Goal: Information Seeking & Learning: Learn about a topic

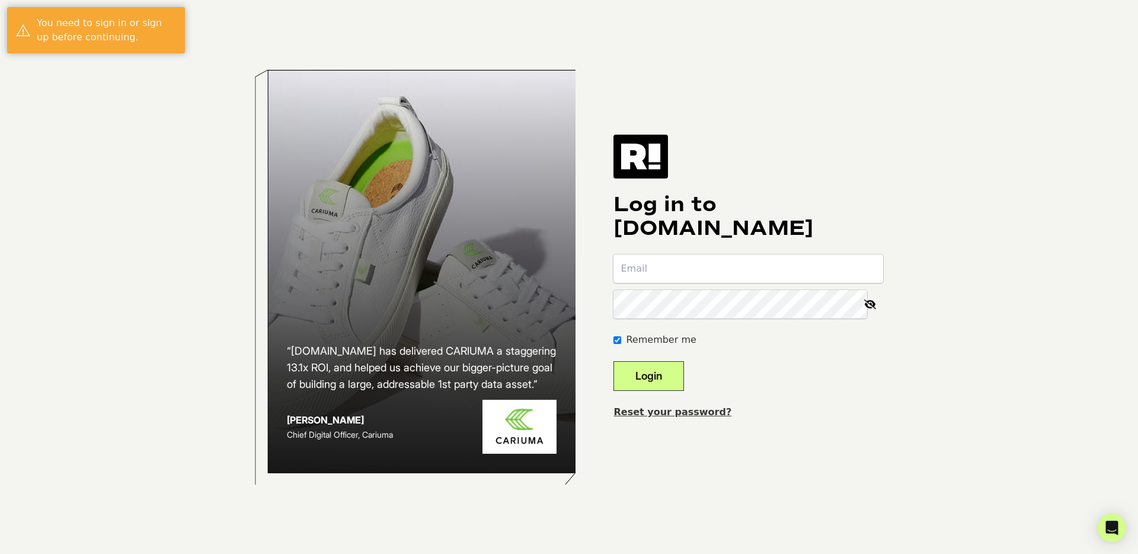
type input "[PERSON_NAME][EMAIL_ADDRESS][DOMAIN_NAME]"
click at [675, 385] on button "Login" at bounding box center [649, 376] width 71 height 30
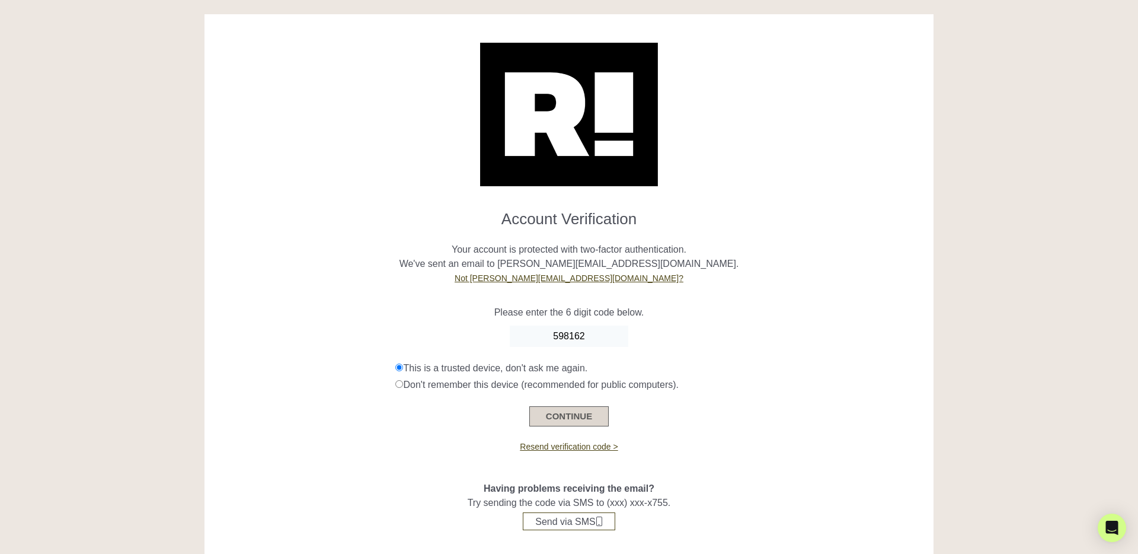
type input "598162"
click at [577, 417] on button "CONTINUE" at bounding box center [569, 416] width 79 height 20
type input "598182"
click at [545, 420] on button "CONTINUE" at bounding box center [569, 416] width 79 height 20
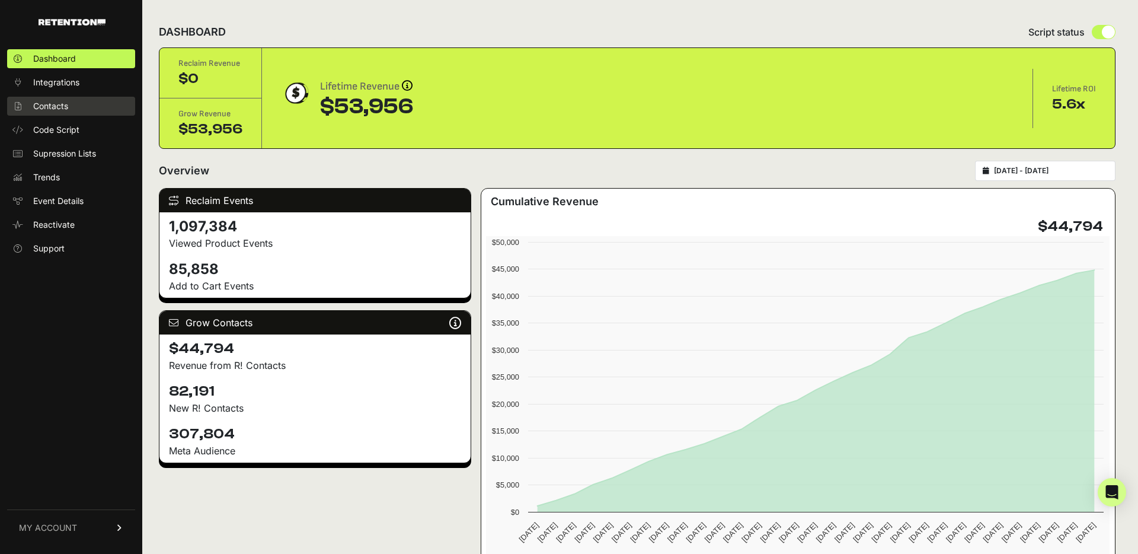
click at [78, 113] on link "Contacts" at bounding box center [71, 106] width 128 height 19
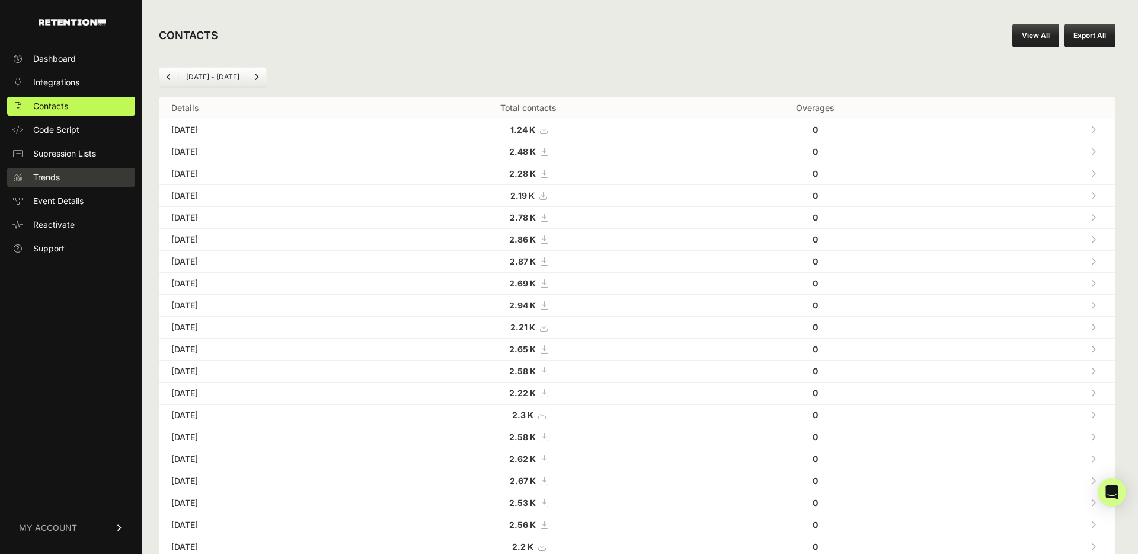
click at [43, 178] on span "Trends" at bounding box center [46, 177] width 27 height 12
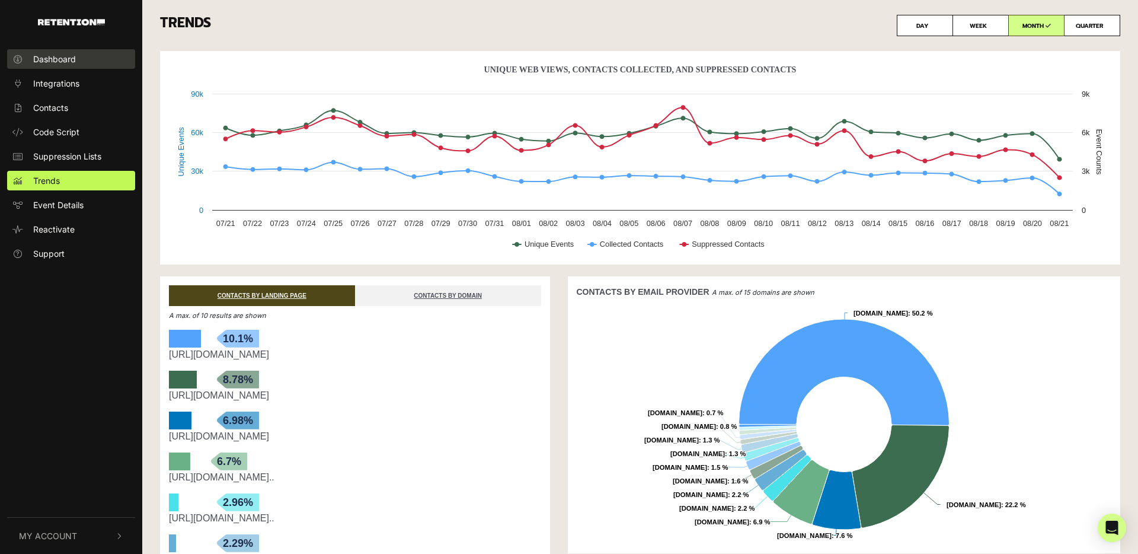
click at [47, 49] on link "Dashboard" at bounding box center [71, 59] width 128 height 20
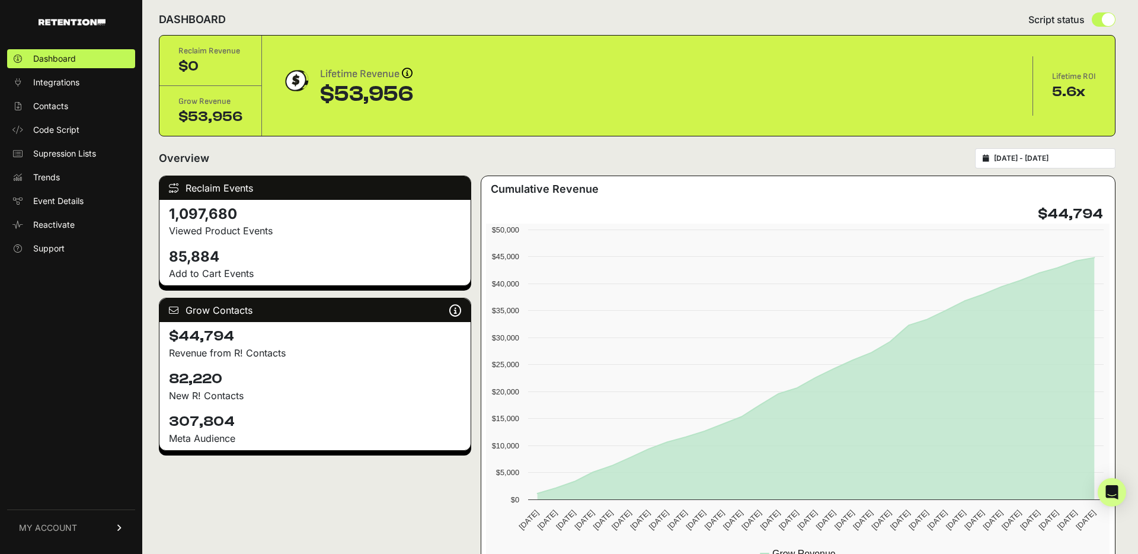
scroll to position [15, 0]
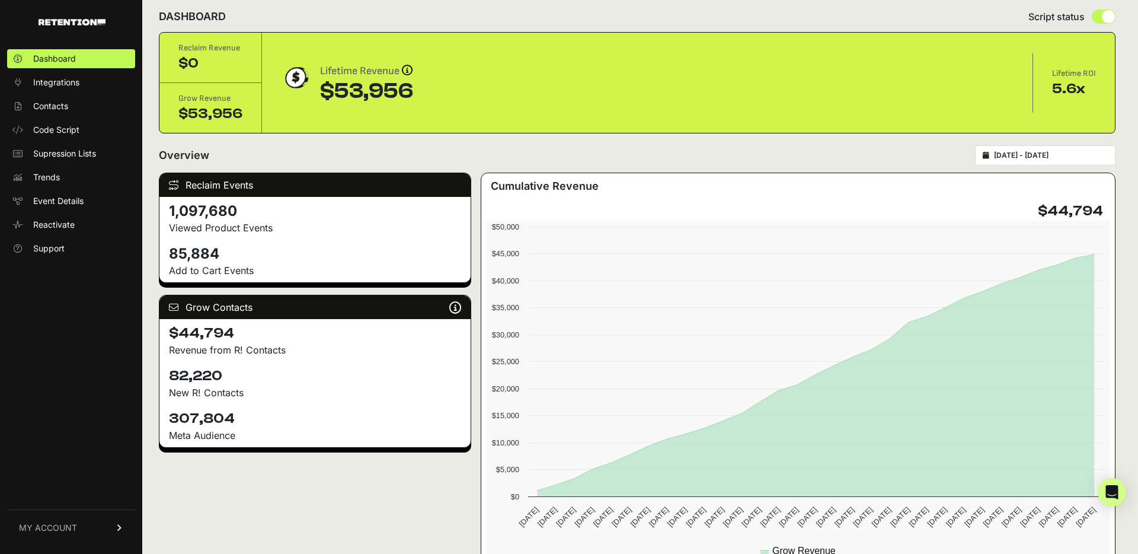
drag, startPoint x: 1055, startPoint y: 213, endPoint x: 1103, endPoint y: 210, distance: 48.1
click at [1103, 210] on h4 "$44,794" at bounding box center [1070, 211] width 65 height 19
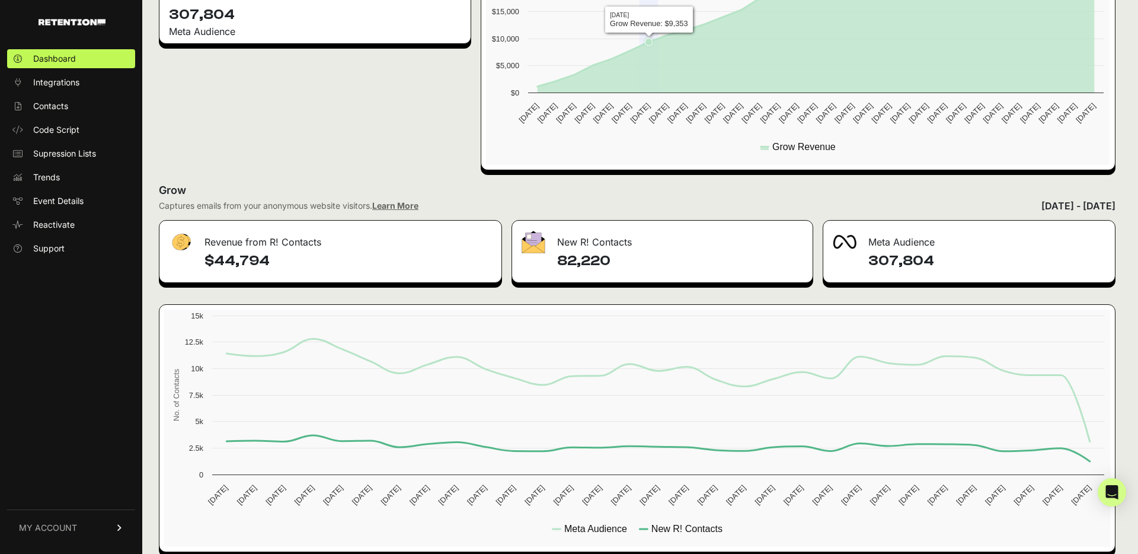
scroll to position [434, 0]
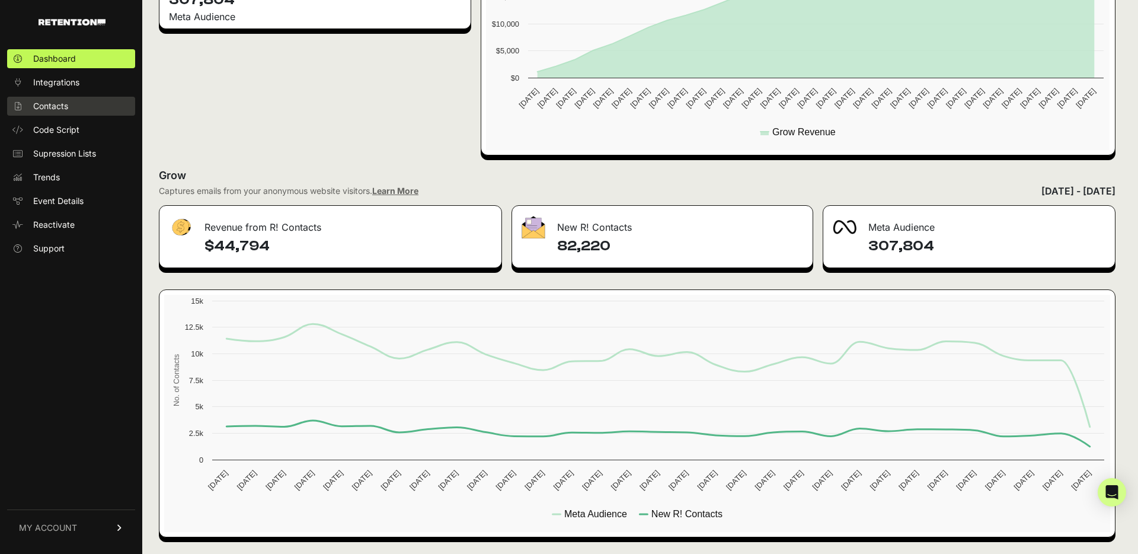
click at [86, 111] on link "Contacts" at bounding box center [71, 106] width 128 height 19
drag, startPoint x: 559, startPoint y: 245, endPoint x: 607, endPoint y: 247, distance: 47.5
click at [607, 247] on h4 "82,220" at bounding box center [679, 246] width 245 height 19
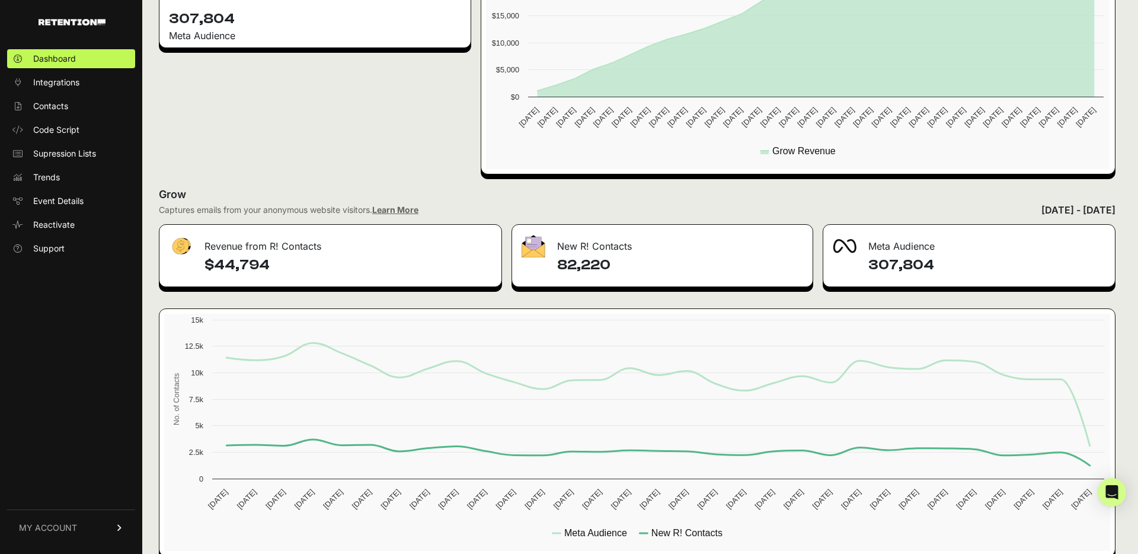
scroll to position [404, 0]
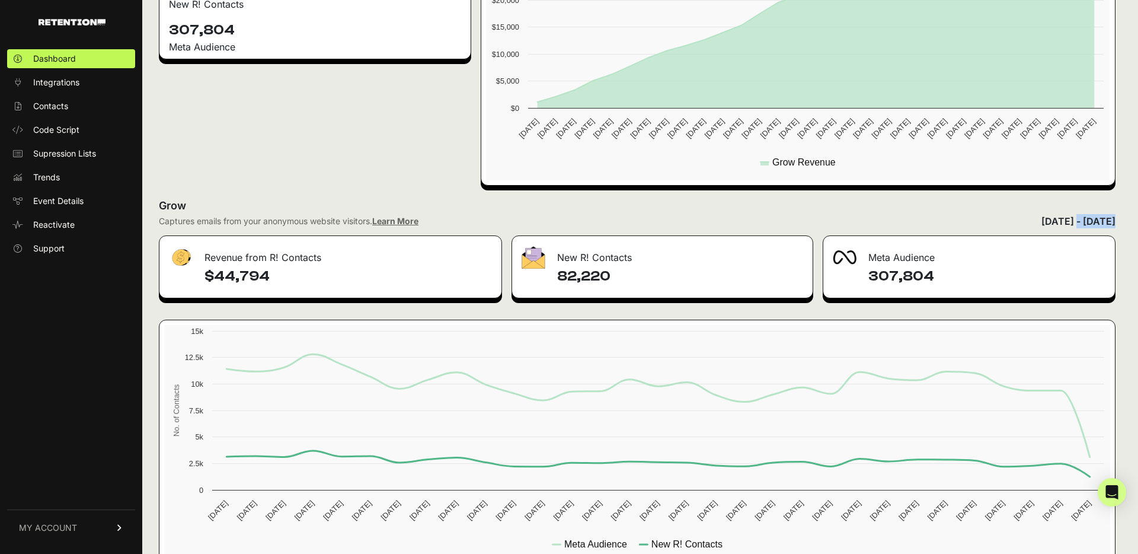
drag, startPoint x: 986, startPoint y: 221, endPoint x: 1020, endPoint y: 220, distance: 34.4
click at [1042, 220] on div "July 22, 2025 - August 21, 2025" at bounding box center [1079, 221] width 74 height 14
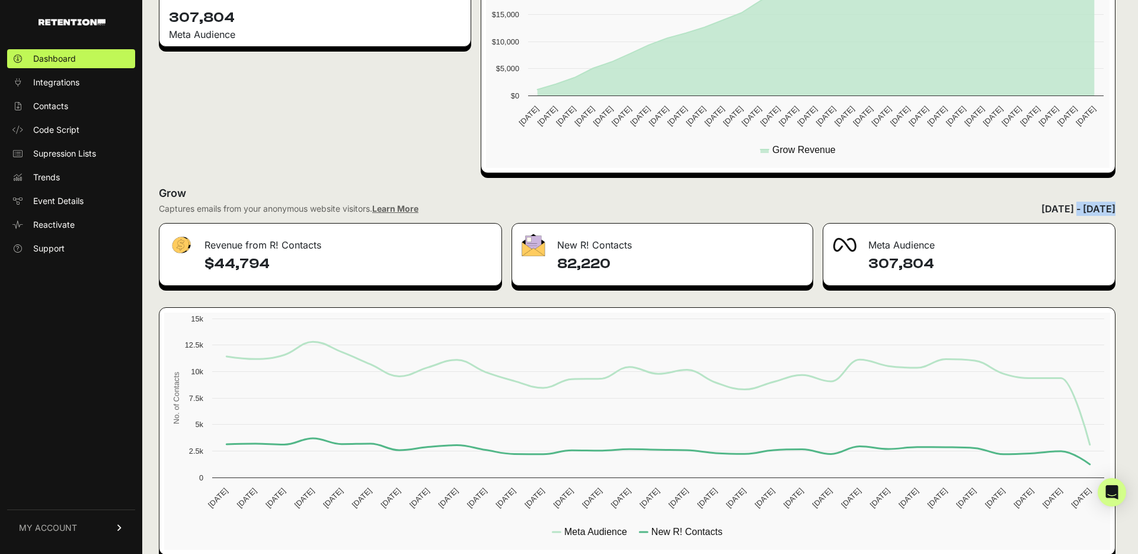
scroll to position [434, 0]
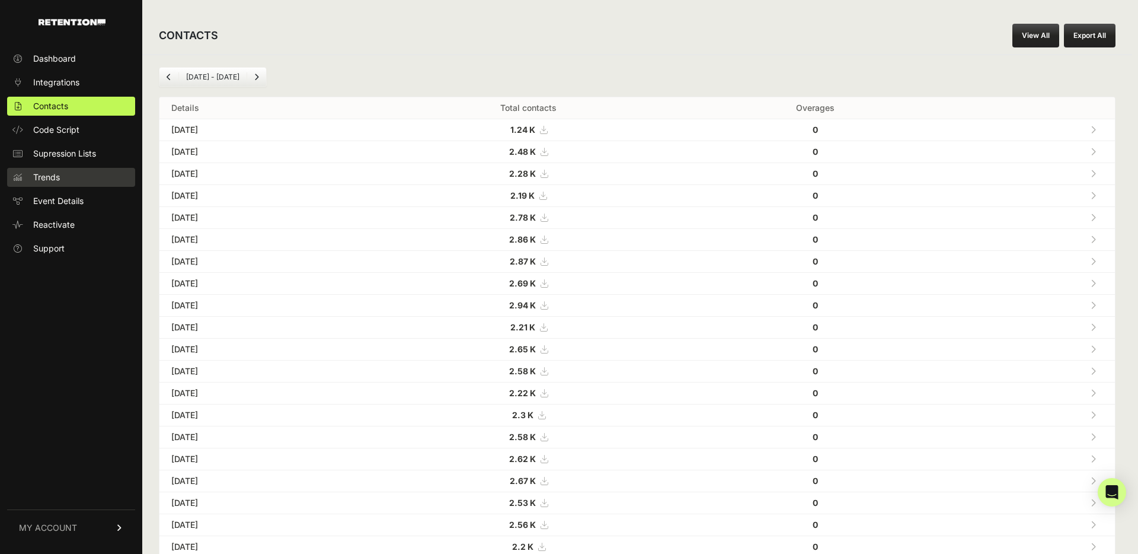
click at [42, 176] on span "Trends" at bounding box center [46, 177] width 27 height 12
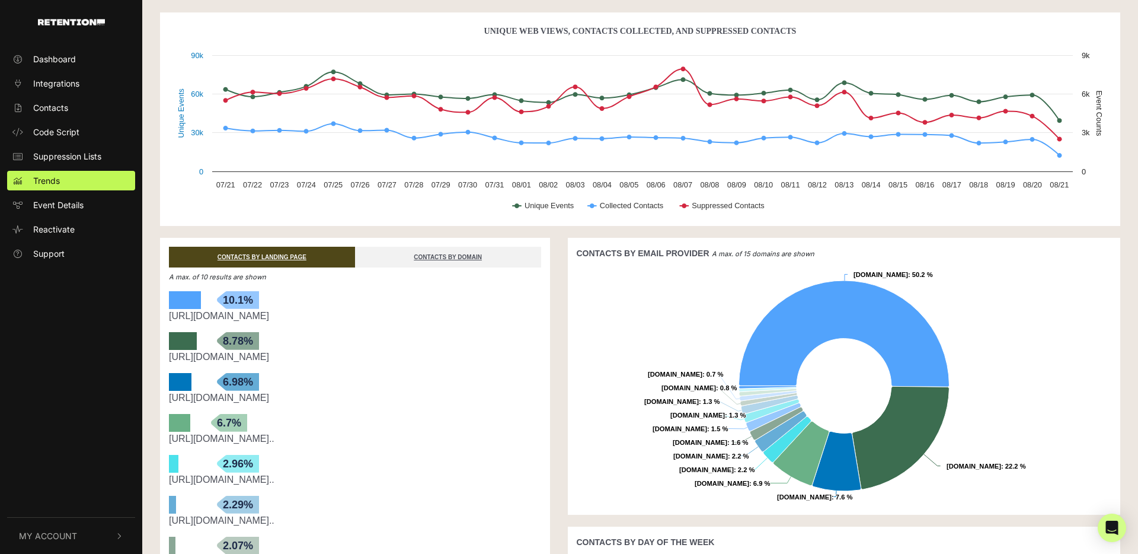
scroll to position [31, 0]
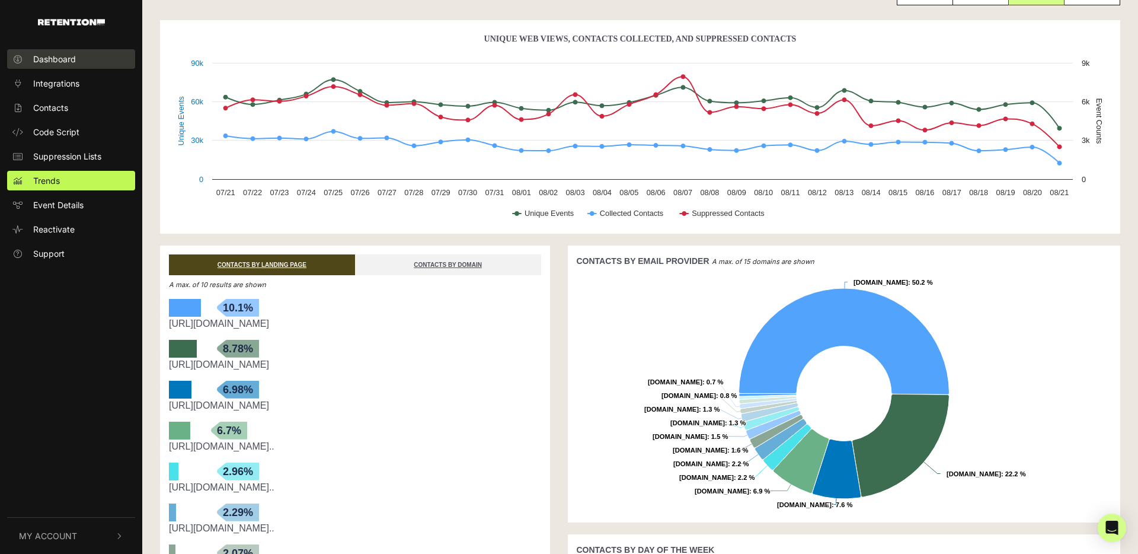
click at [58, 61] on span "Dashboard" at bounding box center [54, 59] width 43 height 12
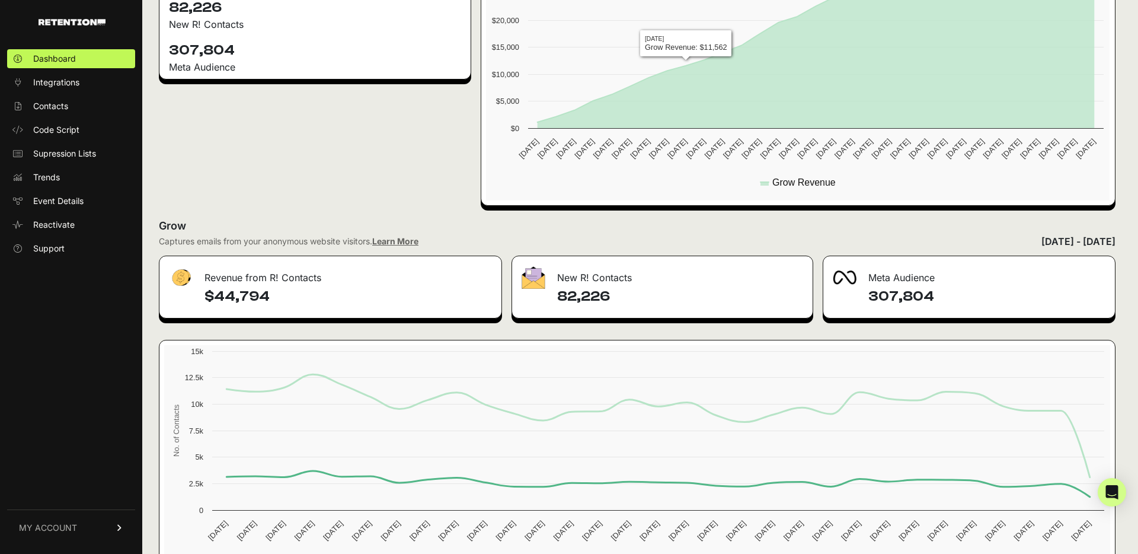
scroll to position [434, 0]
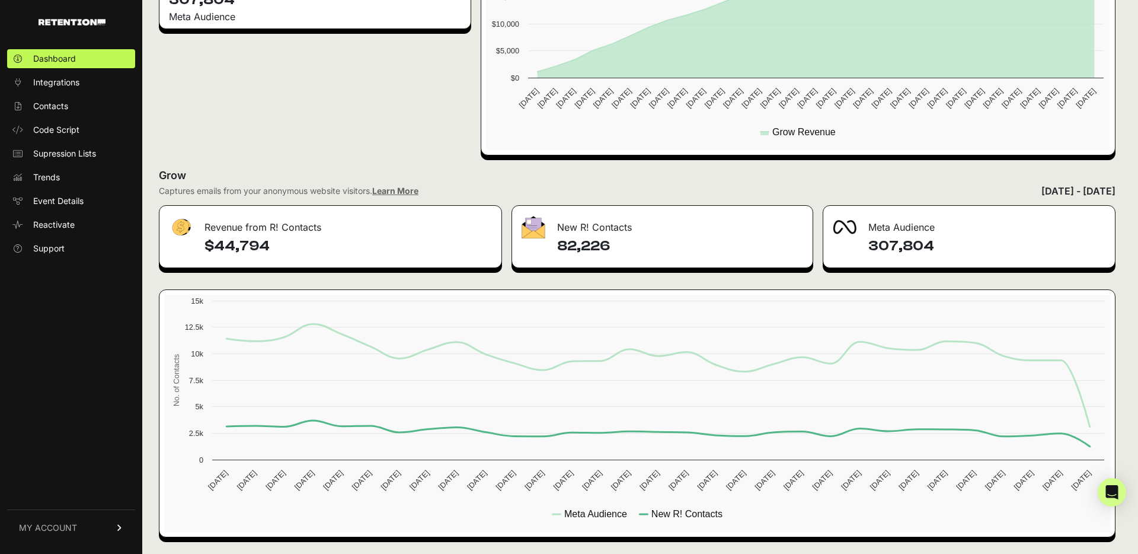
click at [1052, 187] on div "[DATE] - [DATE]" at bounding box center [1079, 191] width 74 height 14
click at [1042, 196] on div "[DATE] - [DATE]" at bounding box center [1079, 191] width 74 height 14
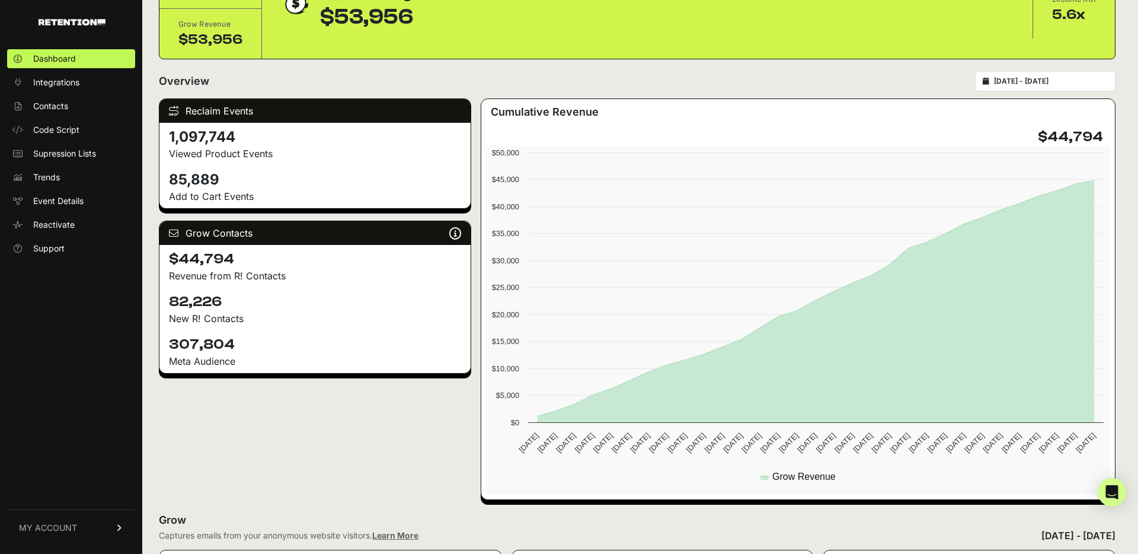
scroll to position [0, 0]
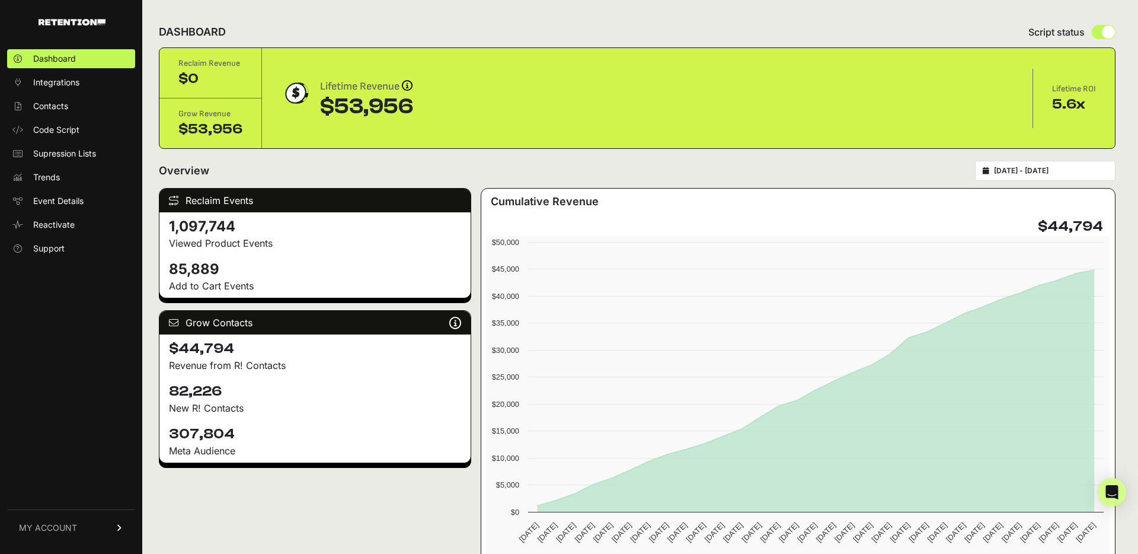
click at [1061, 171] on input "[DATE] - [DATE]" at bounding box center [1051, 170] width 114 height 9
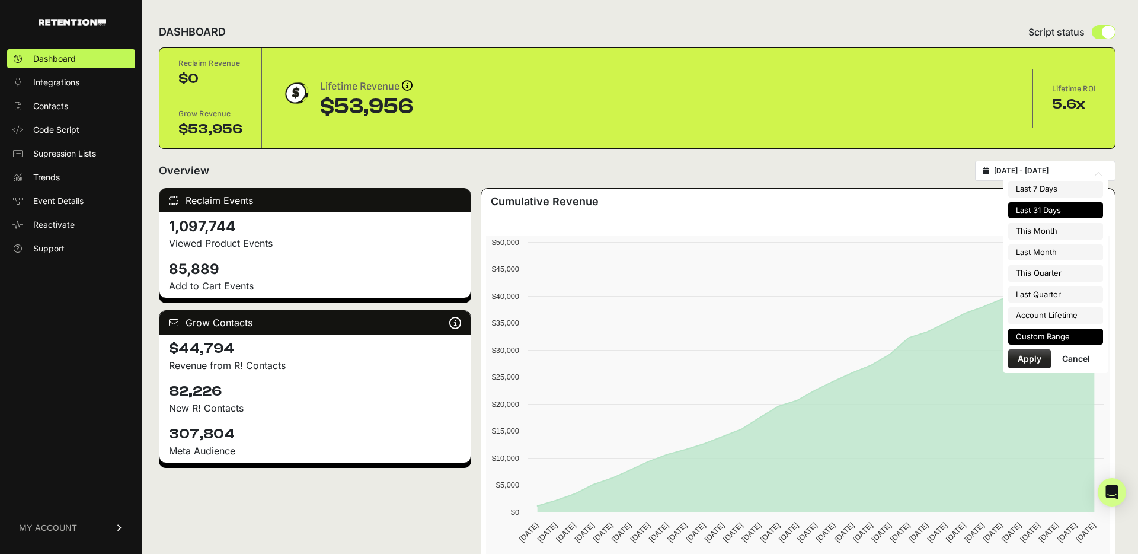
click at [1033, 334] on li "Custom Range" at bounding box center [1056, 337] width 95 height 17
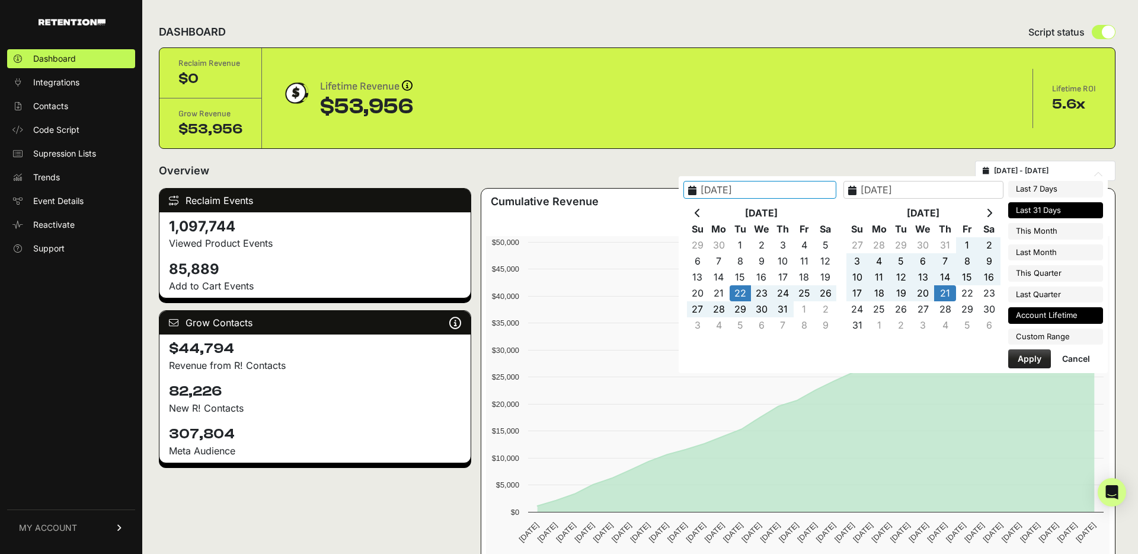
type input "[DATE]"
click at [1039, 307] on li "Account Lifetime" at bounding box center [1056, 315] width 95 height 17
type input "[DATE] - [DATE]"
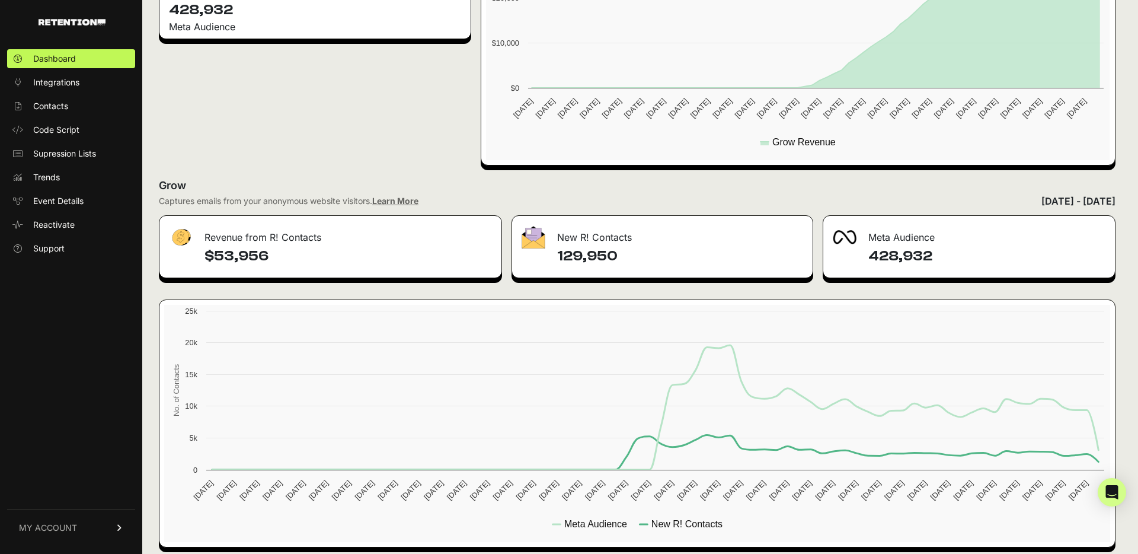
scroll to position [434, 0]
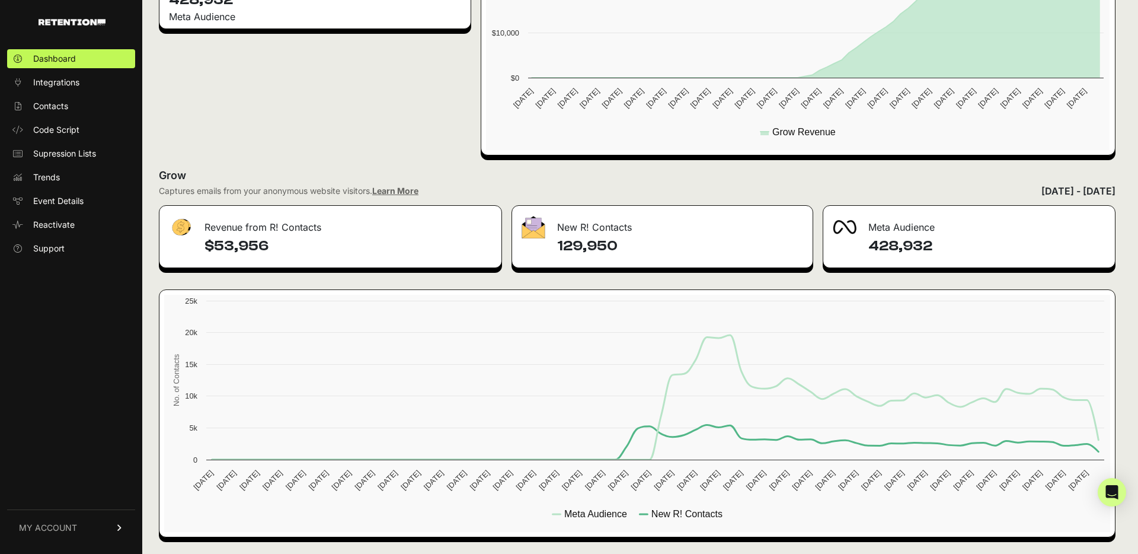
drag, startPoint x: 559, startPoint y: 229, endPoint x: 624, endPoint y: 244, distance: 66.4
click at [624, 244] on div "New R! Contacts 129,950" at bounding box center [662, 236] width 301 height 63
click at [624, 244] on h4 "129,950" at bounding box center [679, 246] width 245 height 19
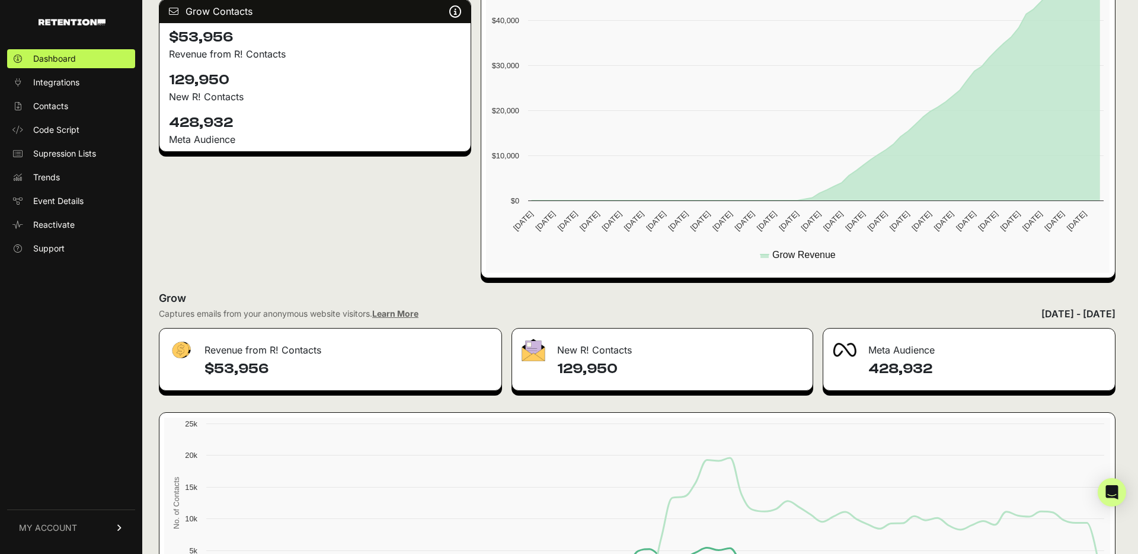
scroll to position [0, 0]
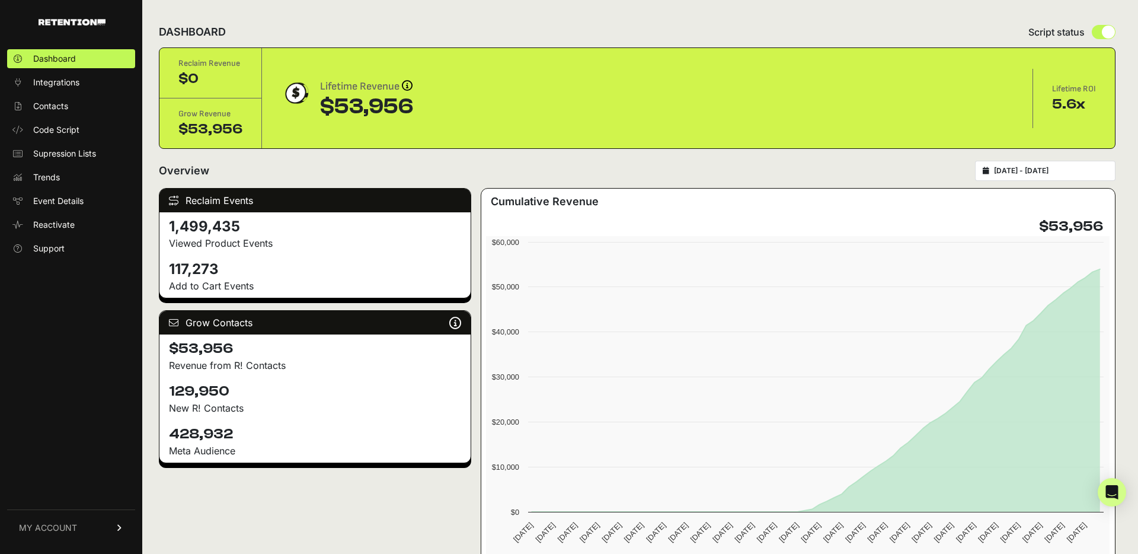
drag, startPoint x: 431, startPoint y: 106, endPoint x: 286, endPoint y: 118, distance: 145.2
click at [286, 118] on div "Lifetime Revenue Revenue attribution works in two ways: Grow Revenue: Revenue i…" at bounding box center [647, 98] width 771 height 59
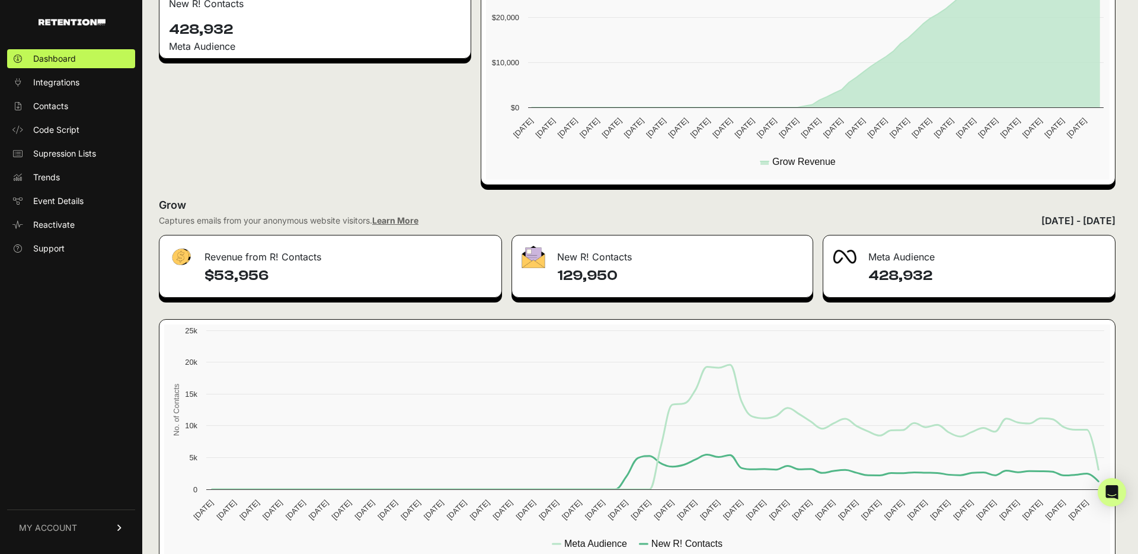
scroll to position [434, 0]
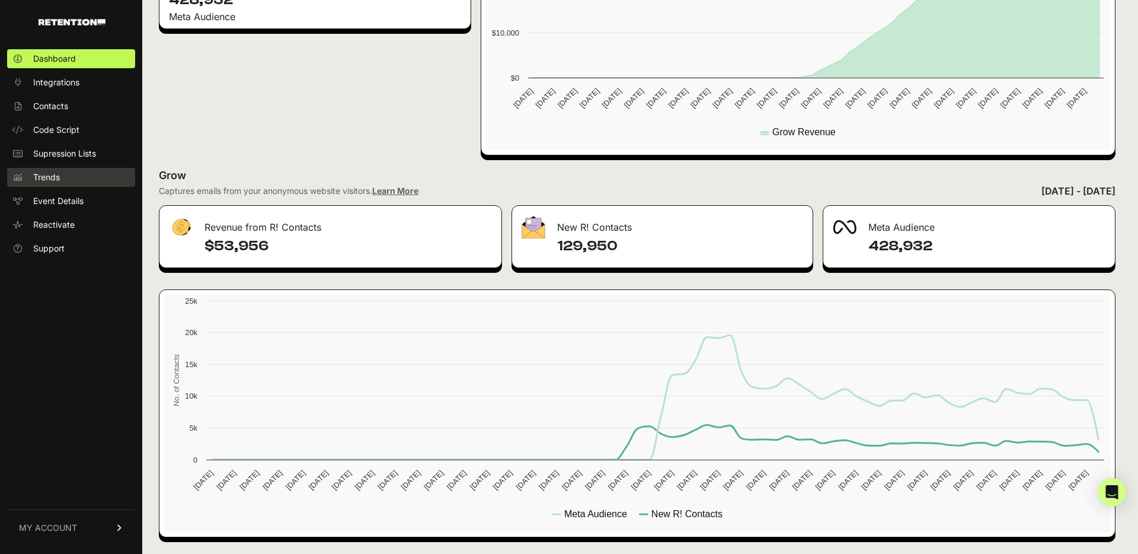
click at [38, 180] on span "Trends" at bounding box center [46, 177] width 27 height 12
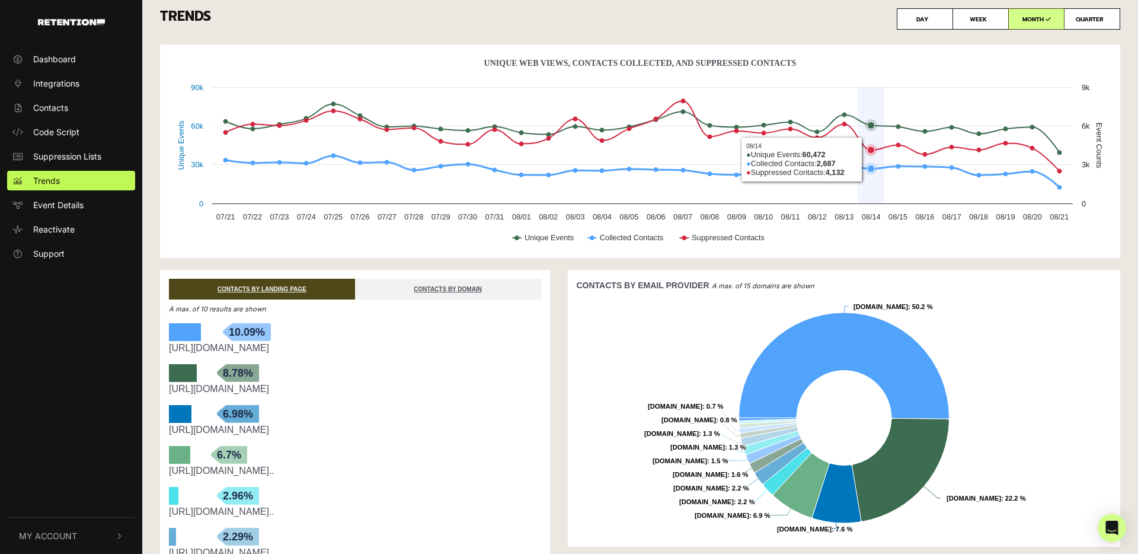
scroll to position [7, 0]
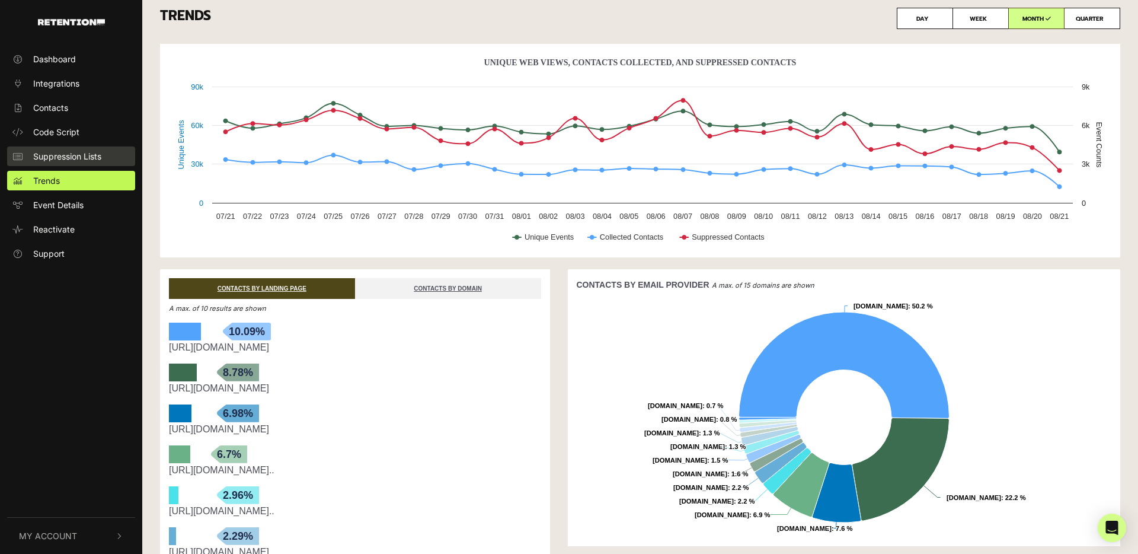
click at [58, 158] on span "Suppression Lists" at bounding box center [67, 156] width 68 height 12
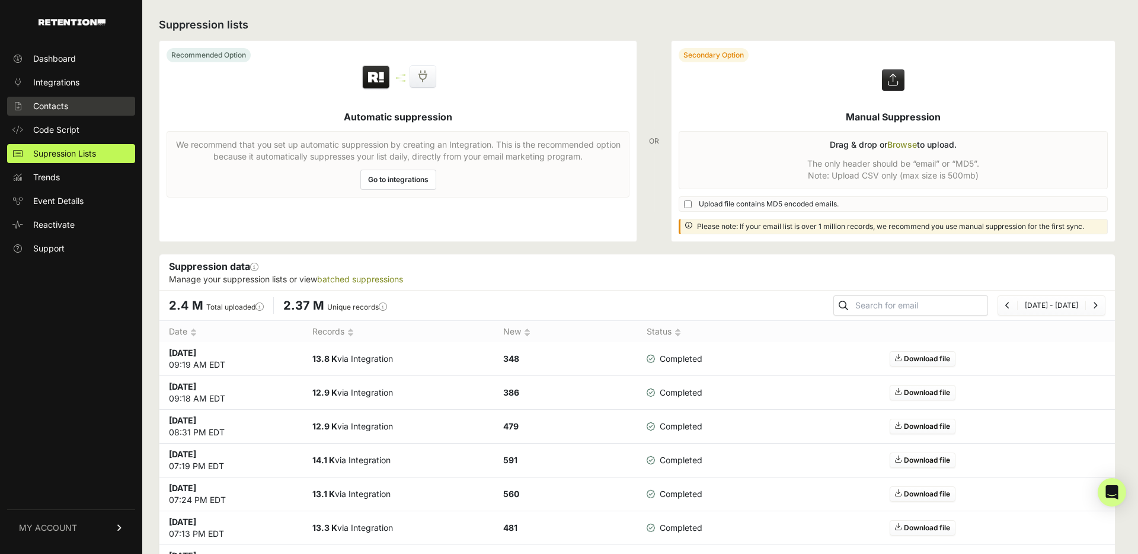
click at [56, 101] on span "Contacts" at bounding box center [50, 106] width 35 height 12
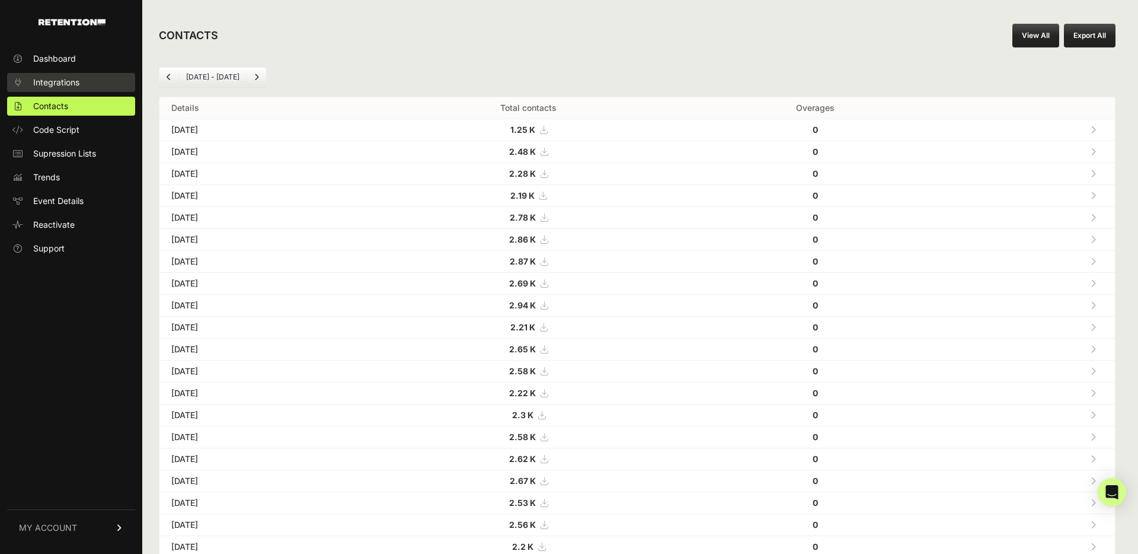
click at [66, 85] on span "Integrations" at bounding box center [56, 82] width 46 height 12
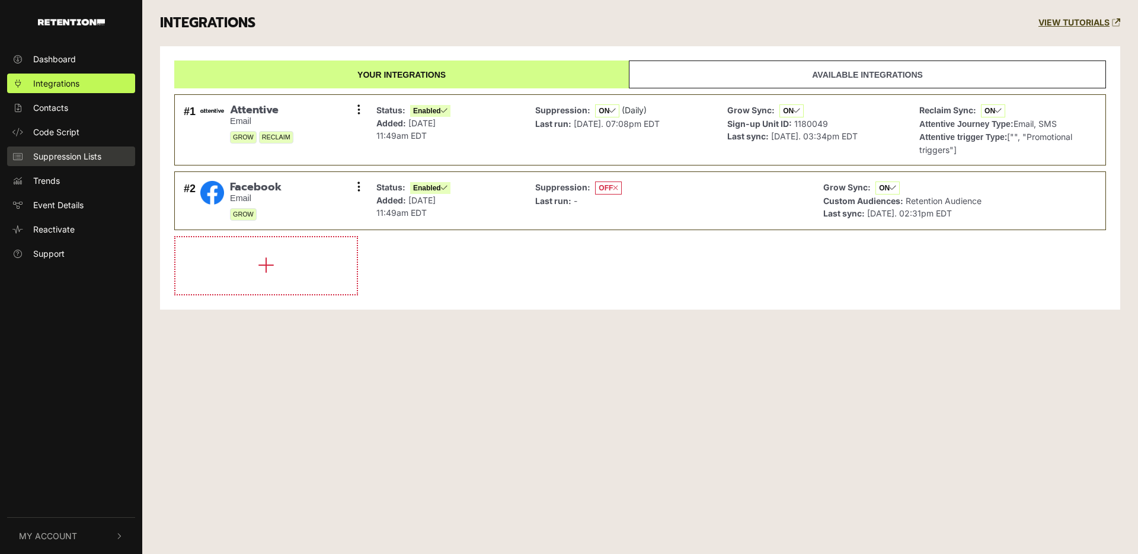
click at [47, 146] on link "Suppression Lists" at bounding box center [71, 156] width 128 height 20
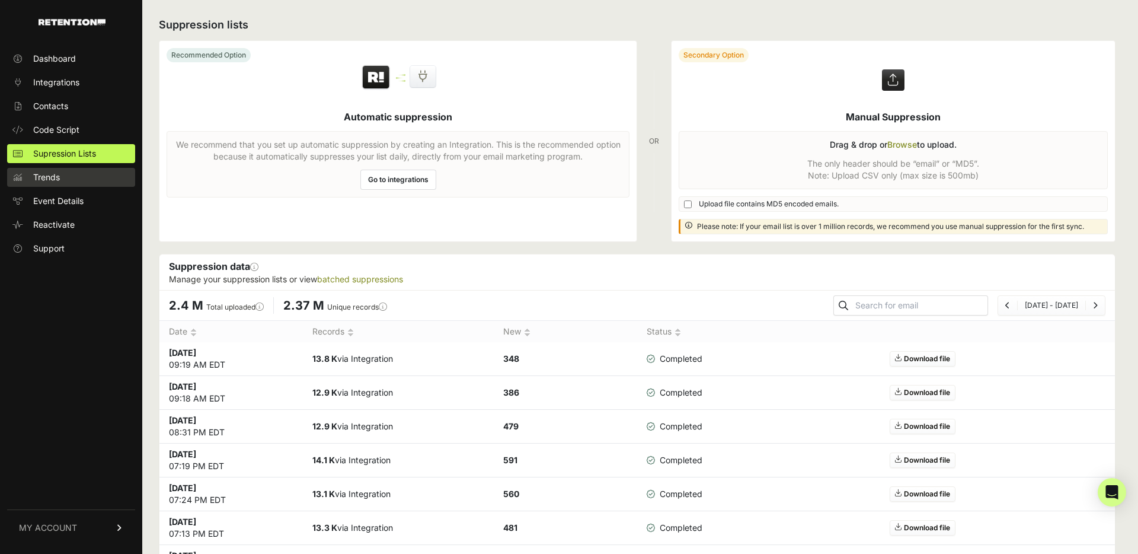
click at [49, 181] on span "Trends" at bounding box center [46, 177] width 27 height 12
